Goal: Information Seeking & Learning: Learn about a topic

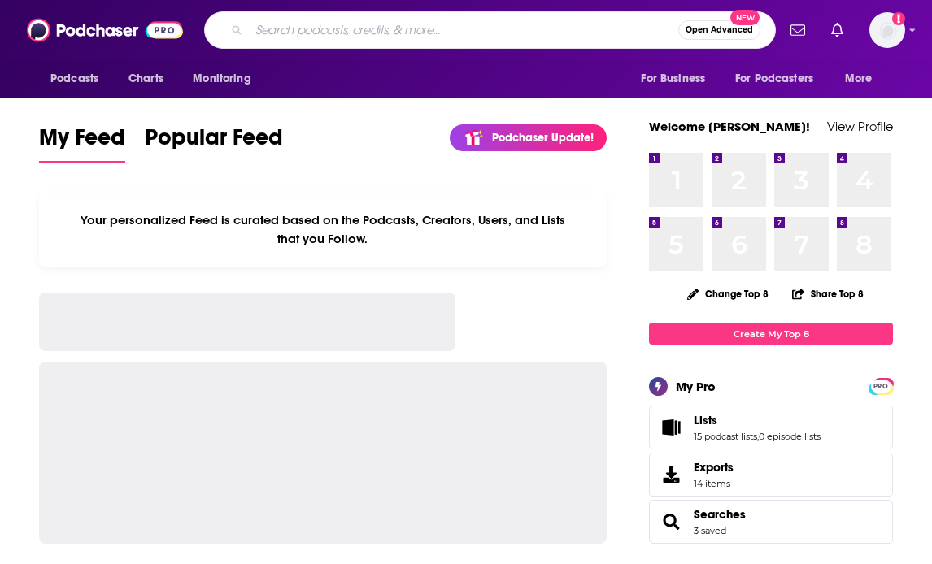
click at [285, 33] on input "Search podcasts, credits, & more..." at bounding box center [463, 30] width 429 height 26
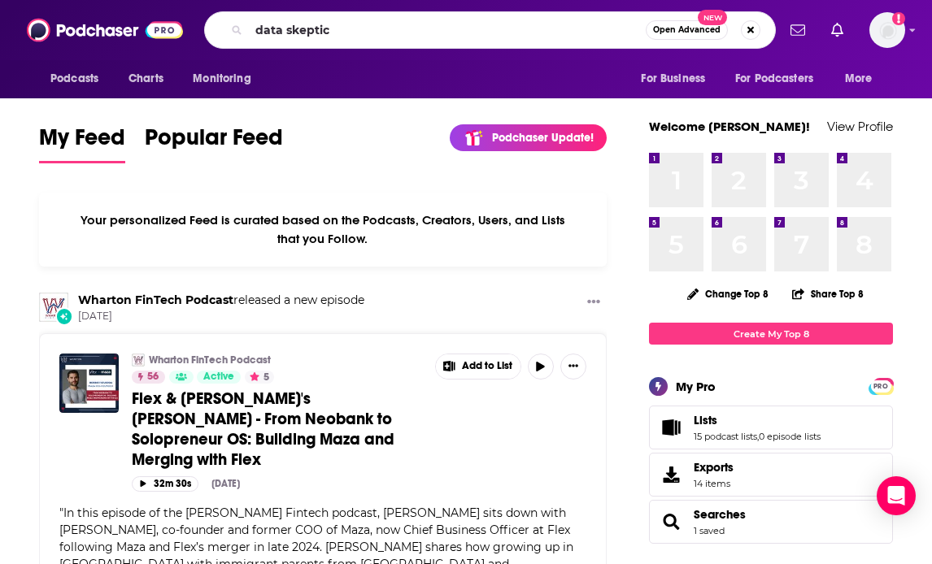
type input "data skeptic"
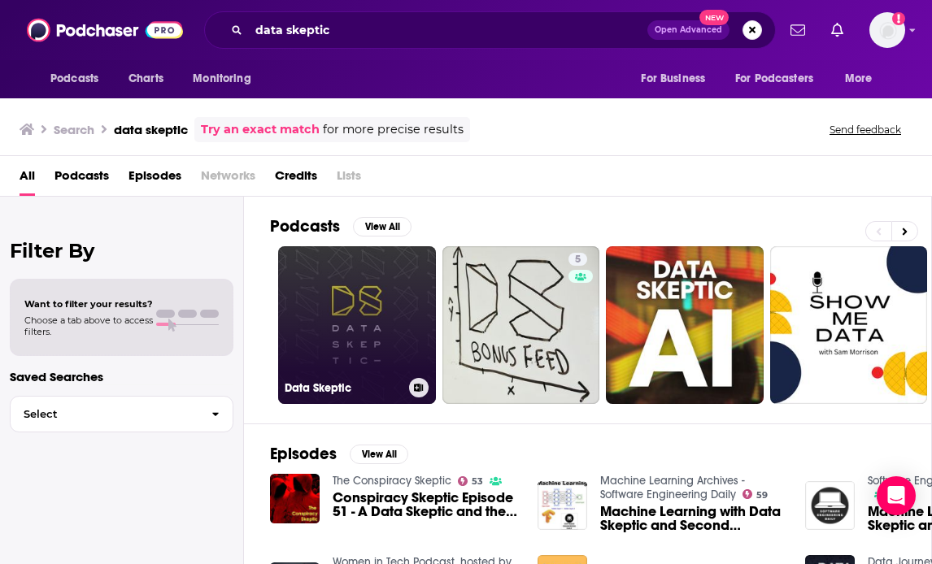
click at [361, 284] on link "Data Skeptic" at bounding box center [357, 325] width 158 height 158
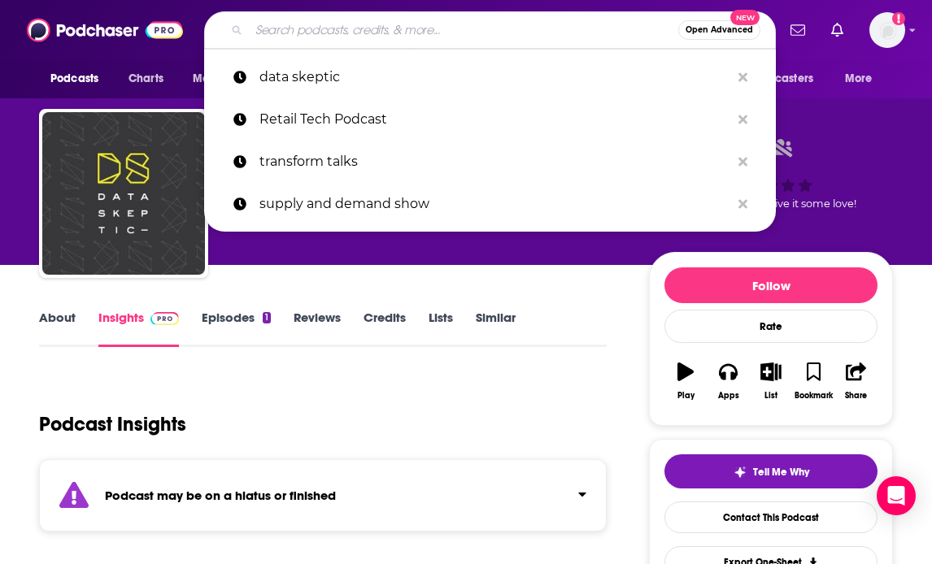
click at [377, 37] on input "Search podcasts, credits, & more..." at bounding box center [463, 30] width 429 height 26
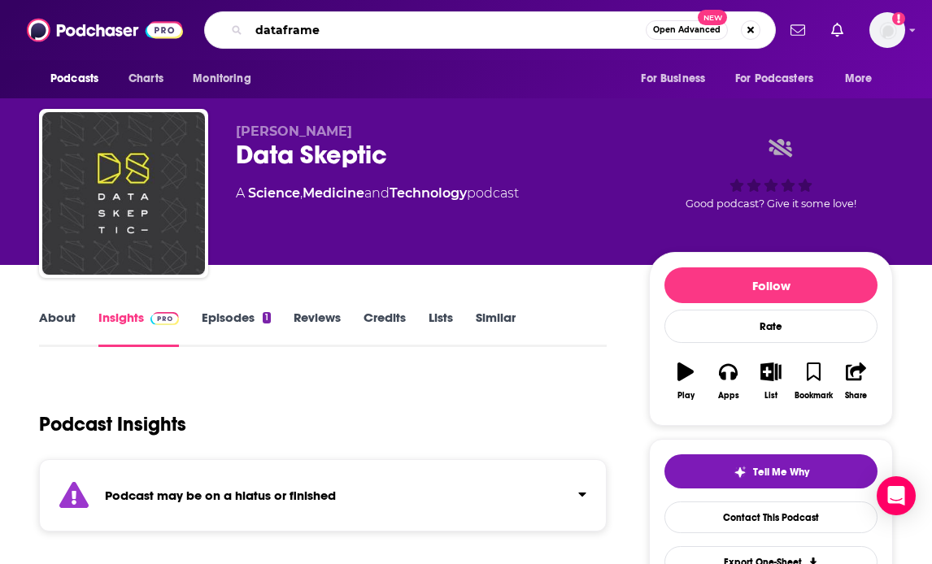
type input "dataframed"
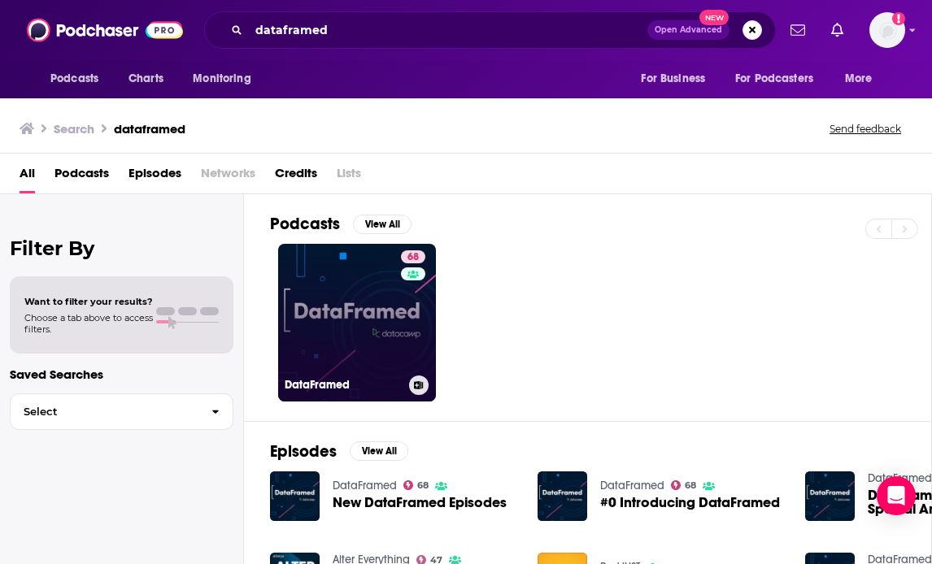
click at [359, 287] on link "68 DataFramed" at bounding box center [357, 323] width 158 height 158
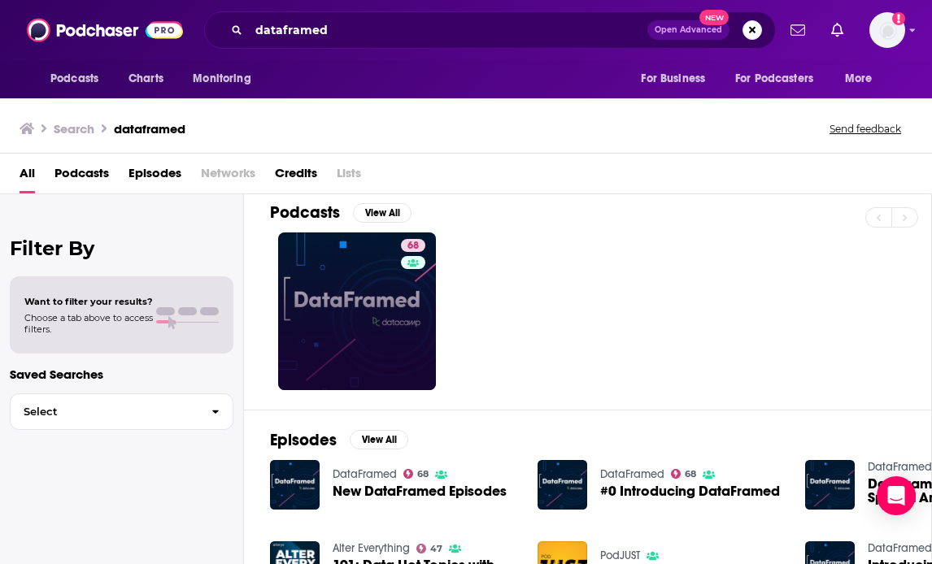
scroll to position [12, 1]
